Goal: Communication & Community: Answer question/provide support

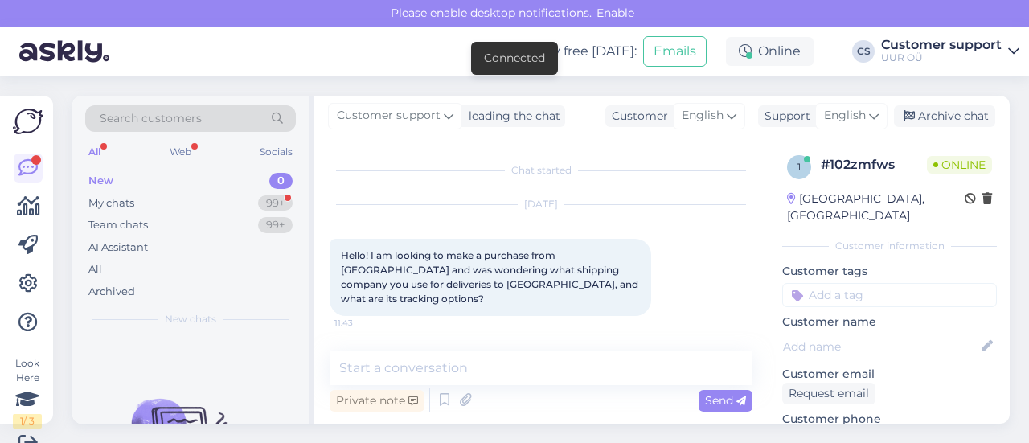
scroll to position [221, 0]
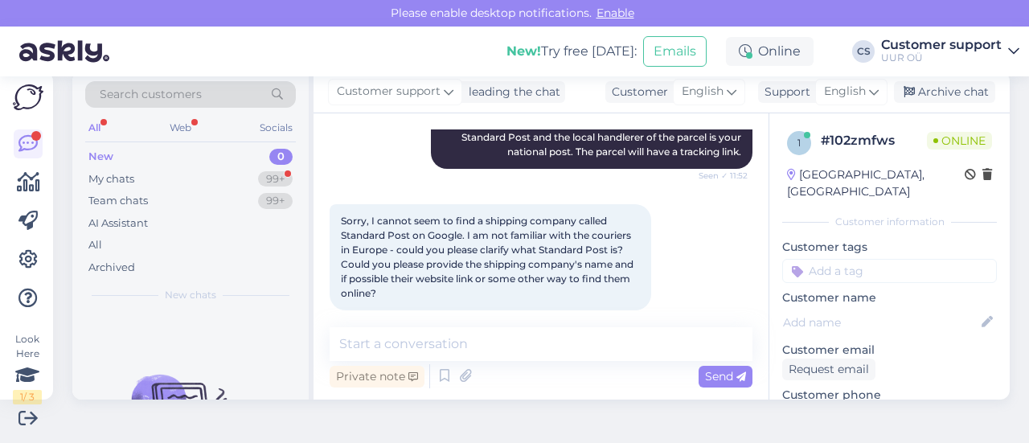
click at [530, 343] on textarea at bounding box center [541, 344] width 423 height 34
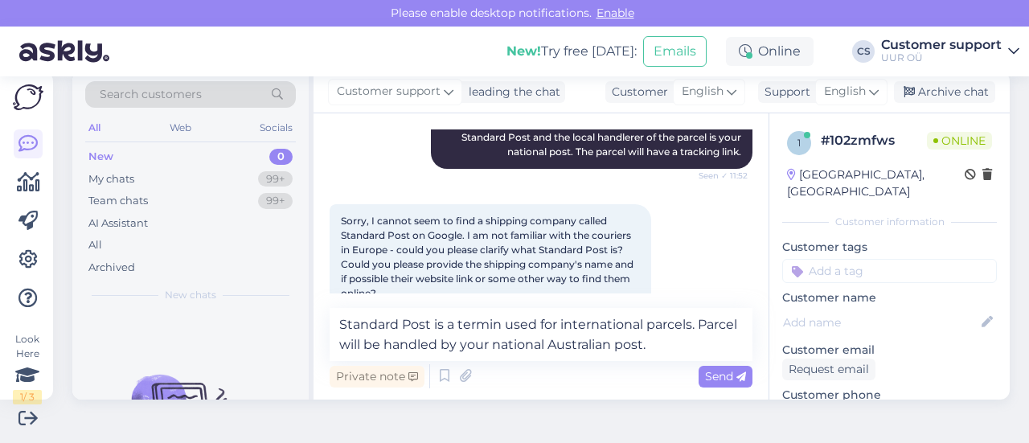
type textarea "Standard Post is a termin used for international parcels. Parcel will be handle…"
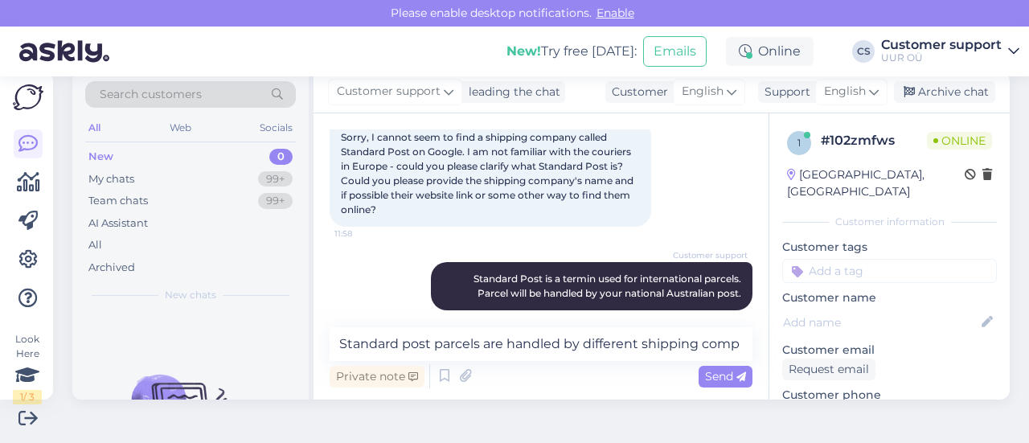
scroll to position [324, 0]
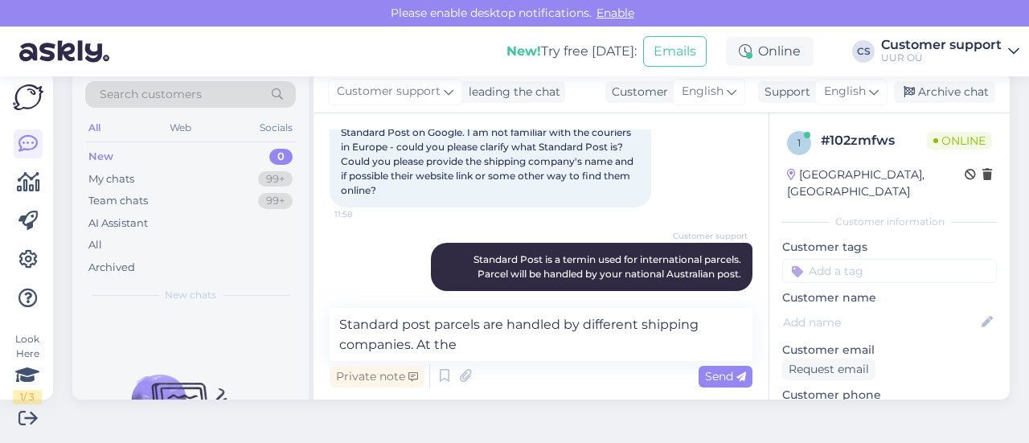
click at [508, 339] on textarea "Standard post parcels are handled by different shipping companies. At the" at bounding box center [541, 334] width 423 height 53
click at [507, 343] on textarea "Standard post parcels are handled by different shipping companies. At the" at bounding box center [541, 334] width 423 height 53
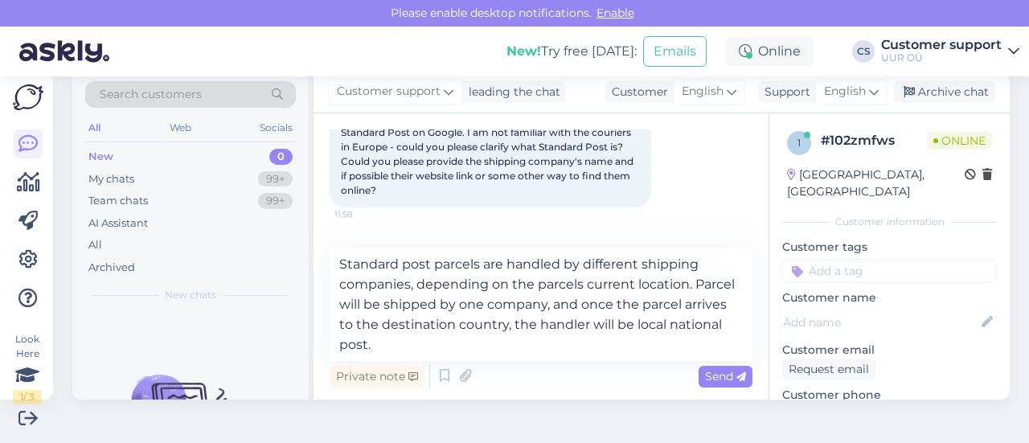
type textarea "Standard post parcels are handled by different shipping companies, depending on…"
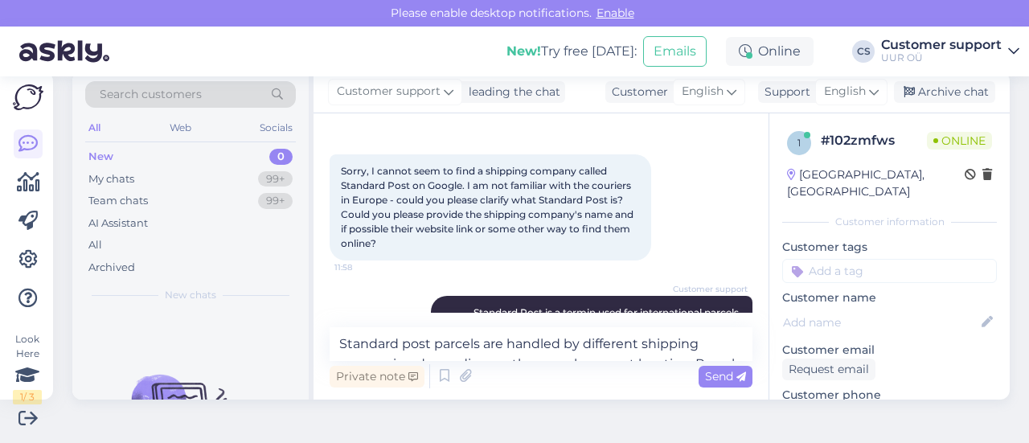
scroll to position [432, 0]
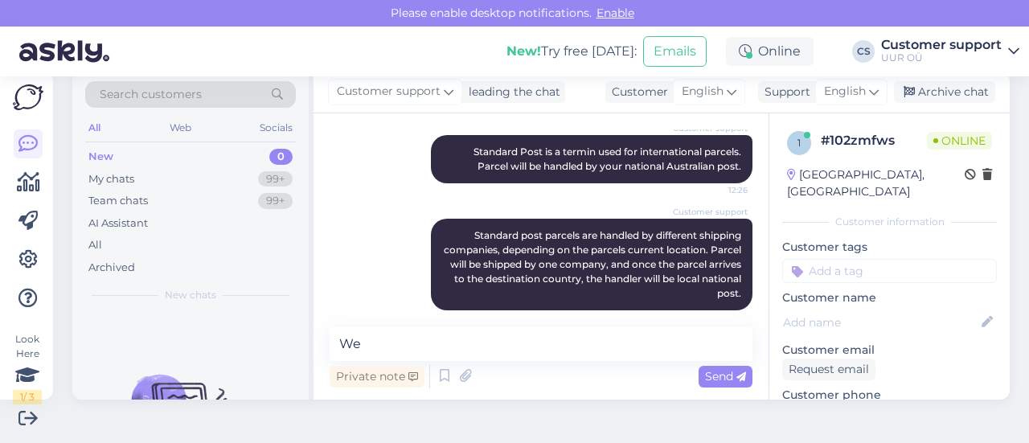
type textarea "W"
type textarea "I"
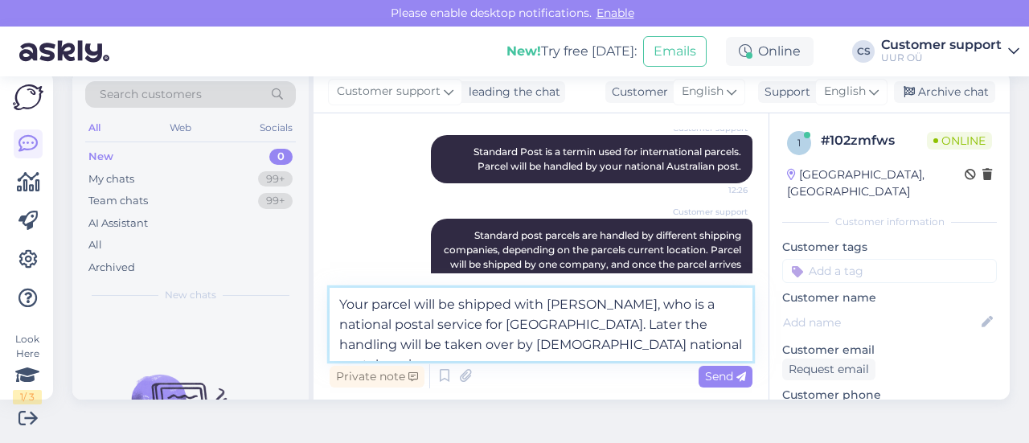
click at [626, 344] on textarea "Your parcel will be shipped with [PERSON_NAME], who is a national postal servic…" at bounding box center [541, 324] width 423 height 73
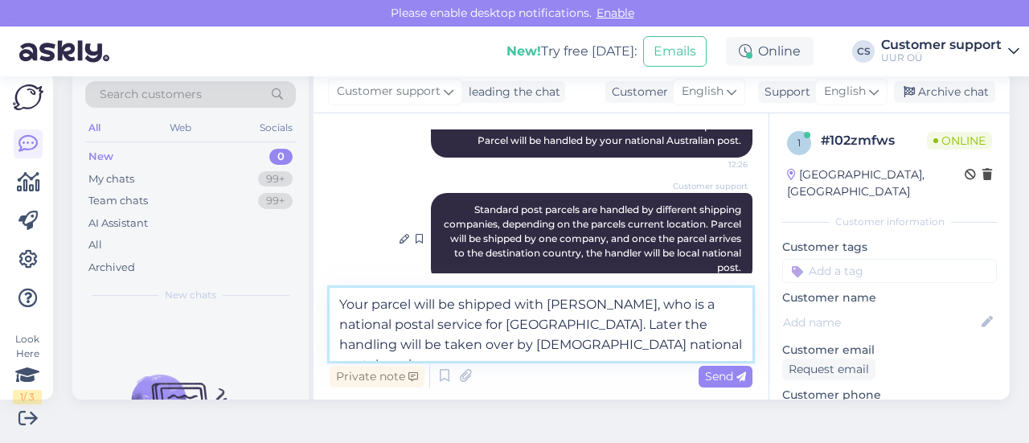
scroll to position [471, 0]
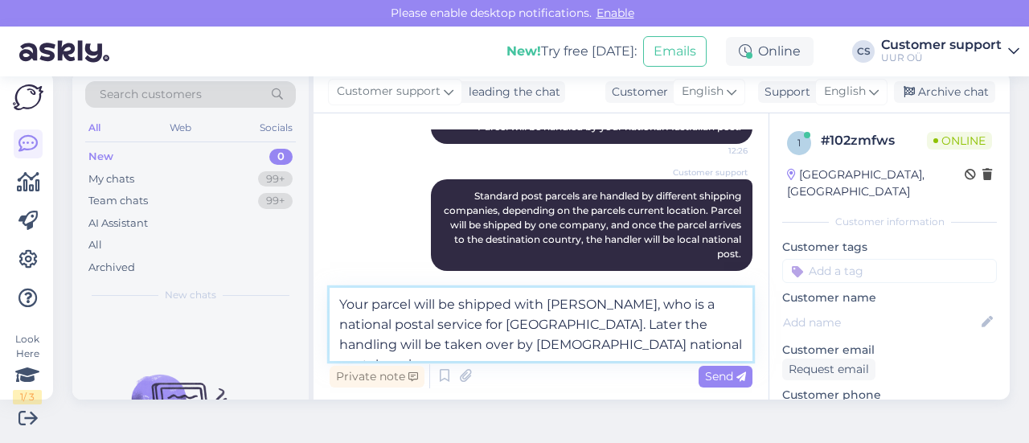
click at [628, 337] on textarea "Your parcel will be shipped with [PERSON_NAME], who is a national postal servic…" at bounding box center [541, 324] width 423 height 73
click at [628, 338] on textarea "Your parcel will be shipped with [PERSON_NAME], who is a national postal servic…" at bounding box center [541, 324] width 423 height 73
type textarea "Your parcel will be shipped with [PERSON_NAME], who is a national postal servic…"
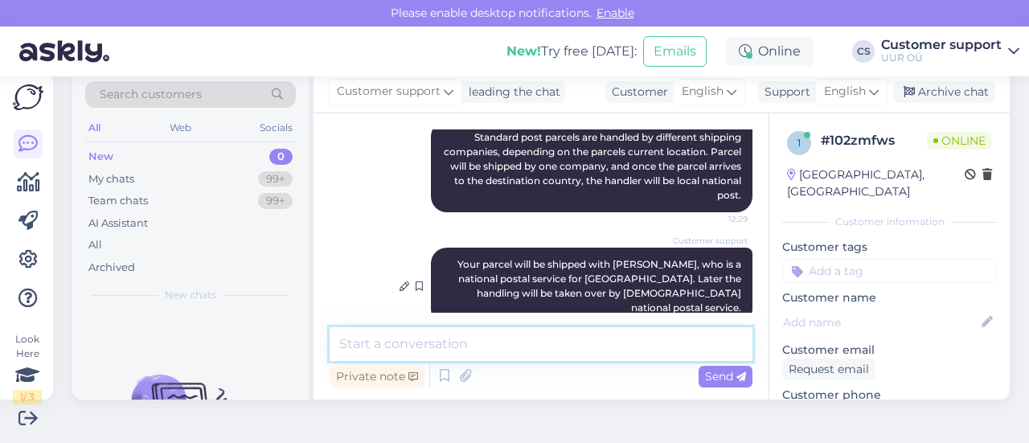
paste textarea "[URL][DOMAIN_NAME]"
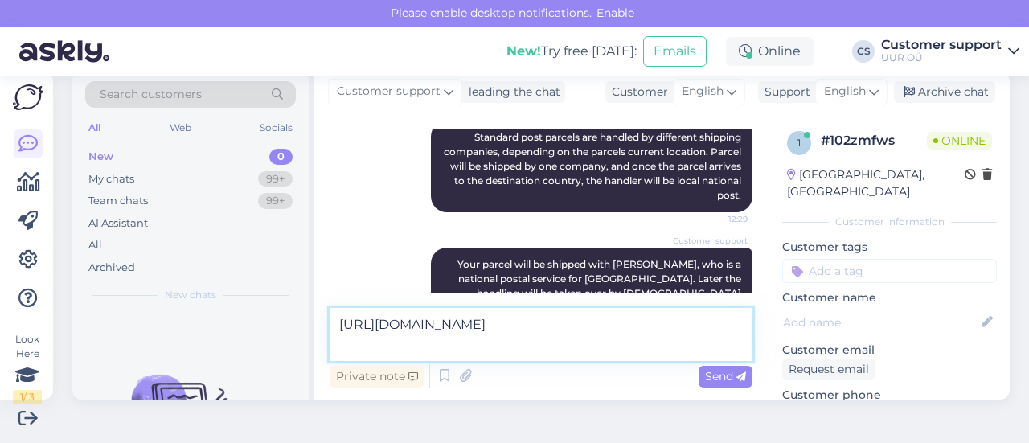
paste textarea "[URL][DOMAIN_NAME]"
type textarea "[URL][DOMAIN_NAME] [URL][DOMAIN_NAME]"
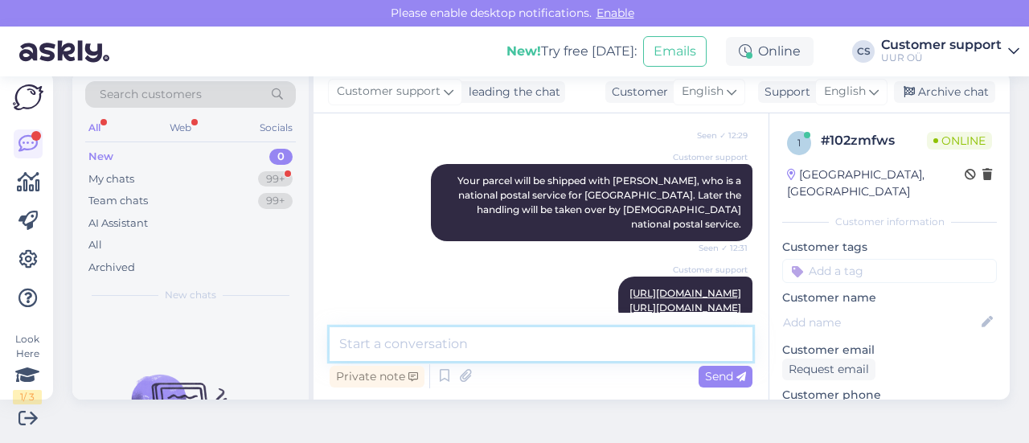
scroll to position [683, 0]
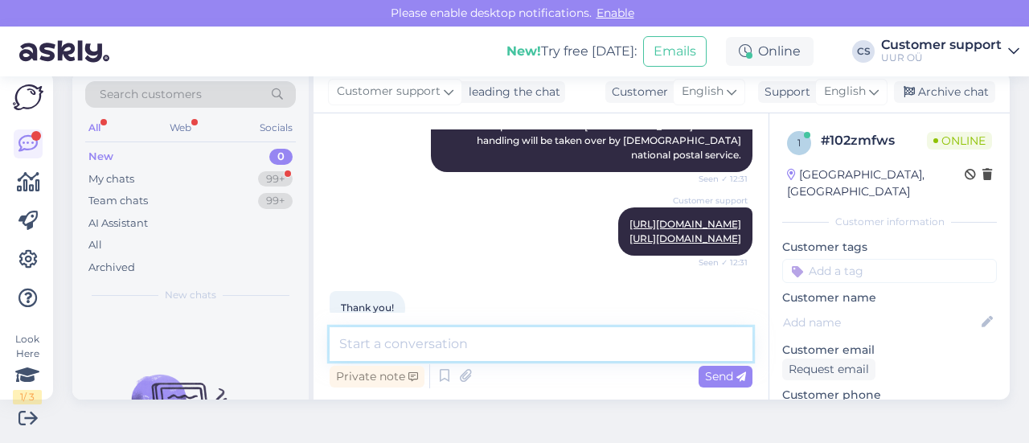
click at [433, 346] on textarea at bounding box center [541, 344] width 423 height 34
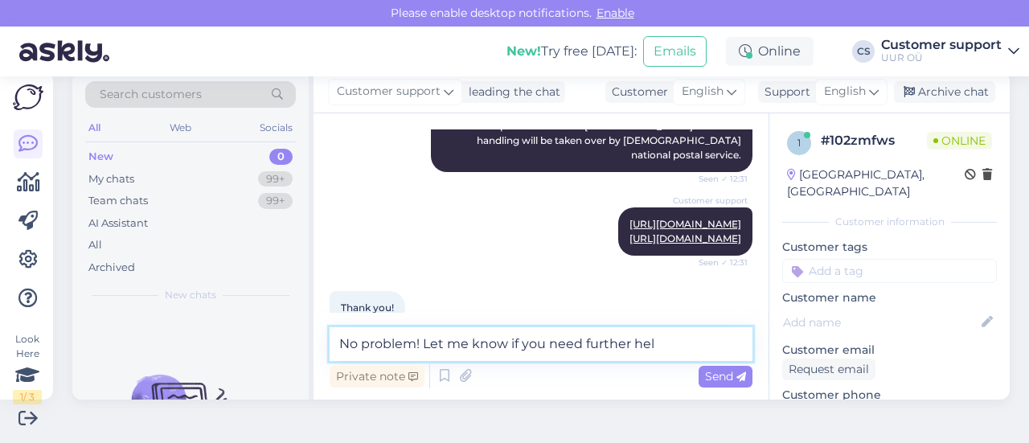
type textarea "No problem! Let me know if you need further help"
